Goal: Information Seeking & Learning: Learn about a topic

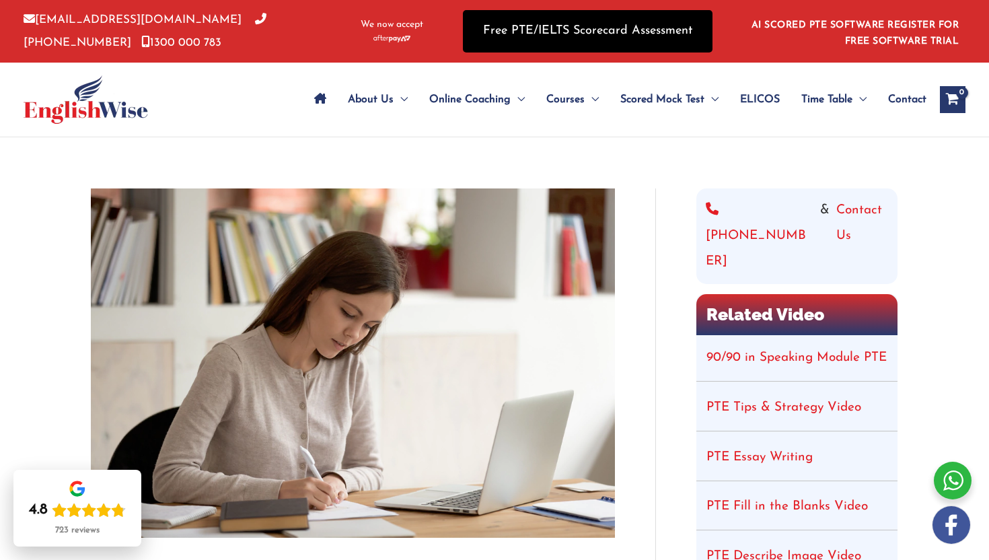
click at [583, 32] on link "Free PTE/IELTS Scorecard Assessment" at bounding box center [588, 31] width 250 height 42
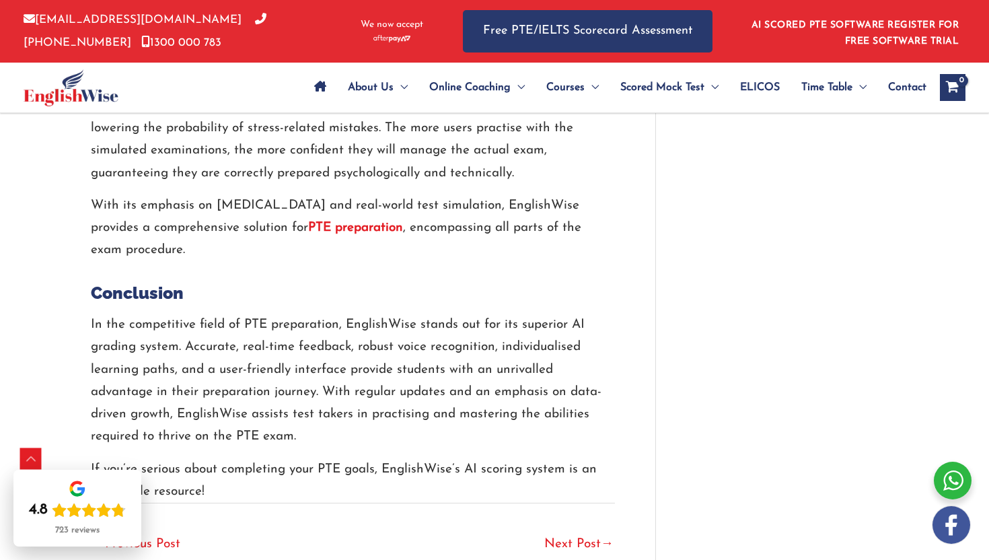
scroll to position [2574, 0]
